Goal: Information Seeking & Learning: Learn about a topic

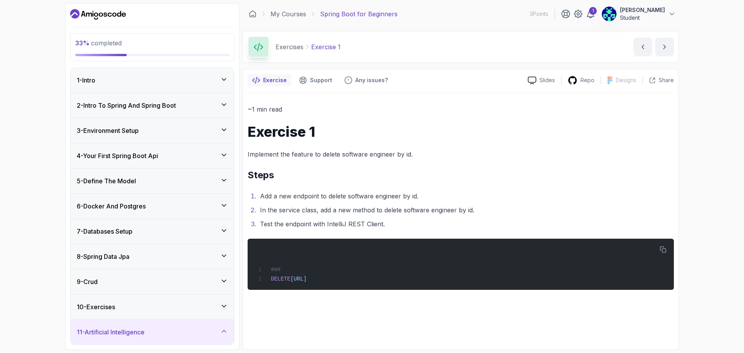
scroll to position [253, 0]
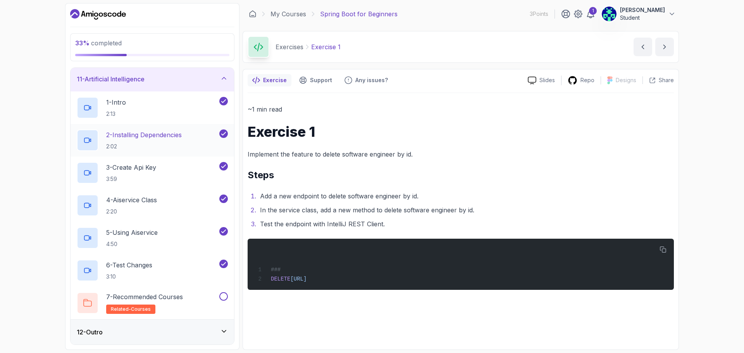
click at [133, 139] on h2 "2 - Installing Dependencies 2:02" at bounding box center [144, 140] width 76 height 20
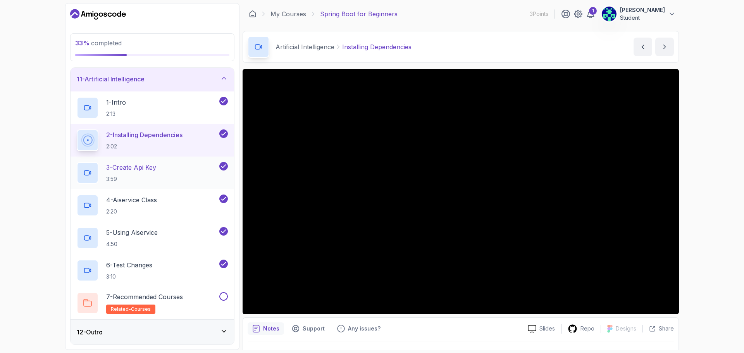
click at [130, 174] on h2 "3 - Create Api Key 3:59" at bounding box center [131, 173] width 50 height 20
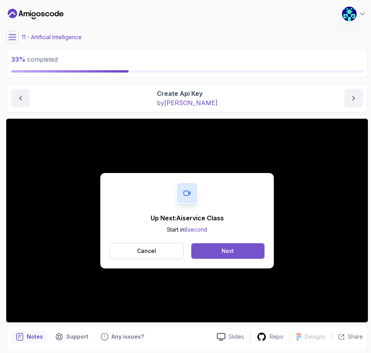
click at [222, 248] on div "Next" at bounding box center [228, 251] width 12 height 8
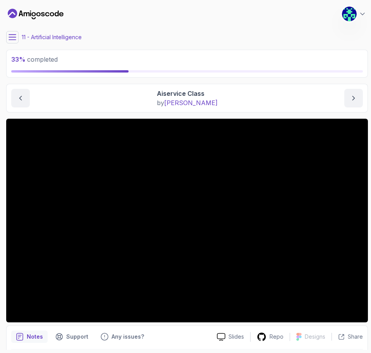
click at [256, 86] on div "Artificial Intelligence Aiservice Class Aiservice Class by [PERSON_NAME]" at bounding box center [187, 98] width 362 height 29
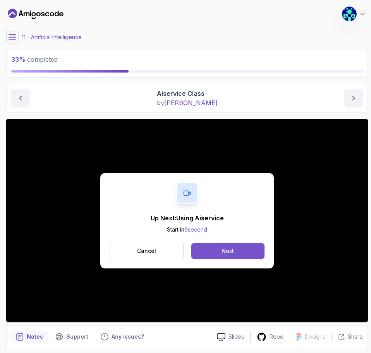
click at [225, 251] on div "Next" at bounding box center [228, 251] width 12 height 8
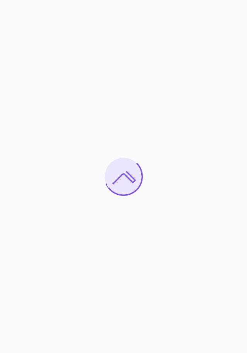
click at [127, 109] on div at bounding box center [123, 176] width 247 height 353
